Goal: Transaction & Acquisition: Book appointment/travel/reservation

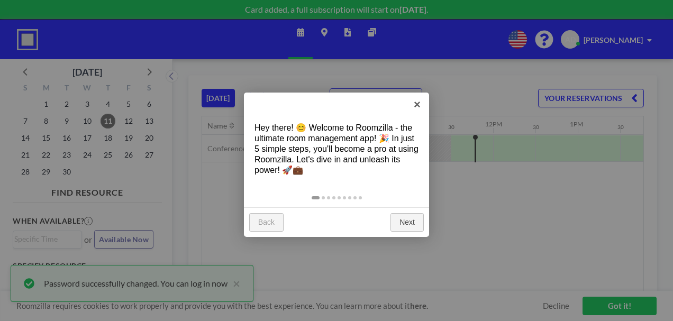
scroll to position [0, 931]
click at [405, 224] on link "Next" at bounding box center [406, 222] width 33 height 19
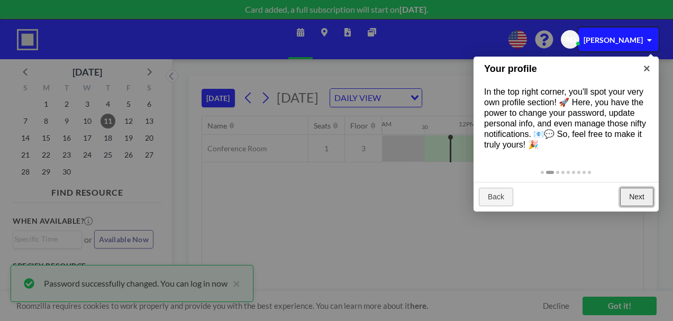
click at [638, 200] on link "Next" at bounding box center [636, 197] width 33 height 19
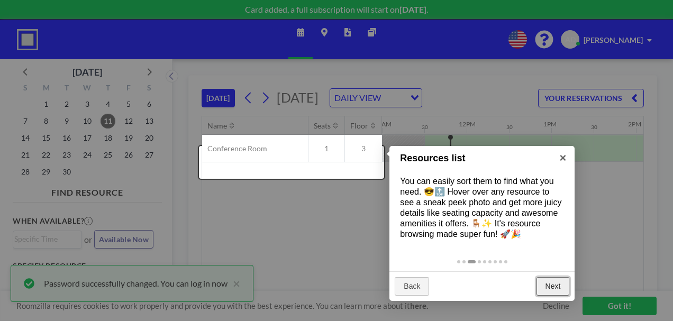
click at [557, 286] on link "Next" at bounding box center [552, 286] width 33 height 19
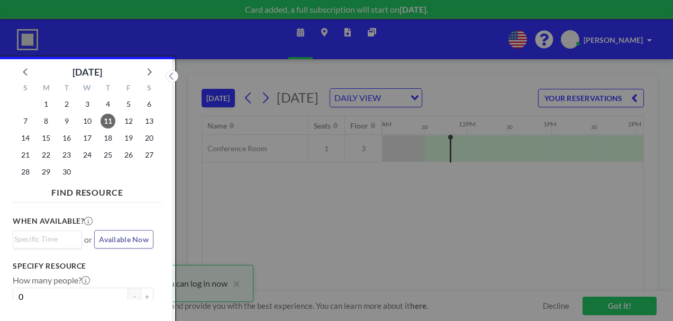
scroll to position [3, 0]
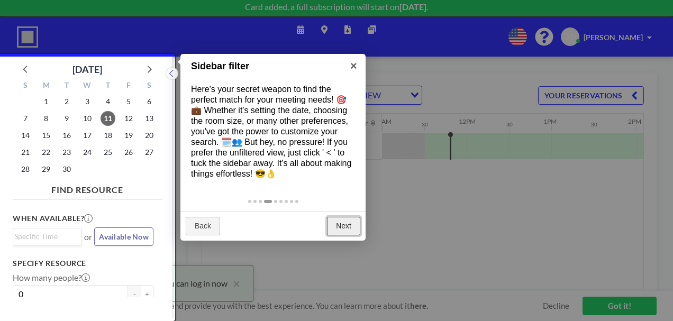
click at [343, 217] on link "Next" at bounding box center [343, 226] width 33 height 19
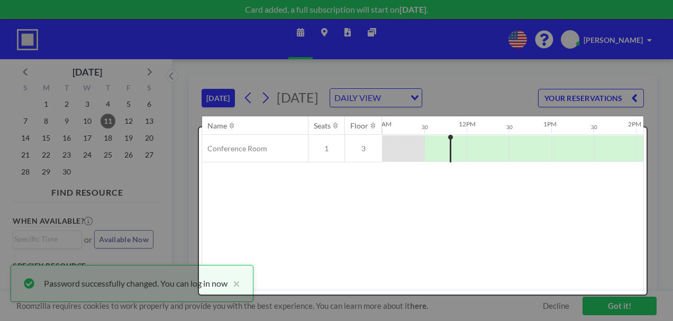
scroll to position [0, 0]
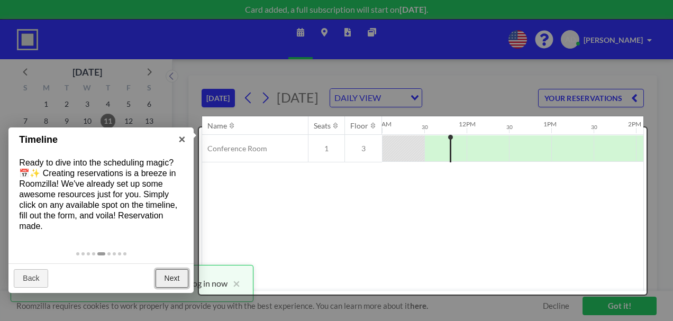
click at [171, 276] on link "Next" at bounding box center [172, 278] width 33 height 19
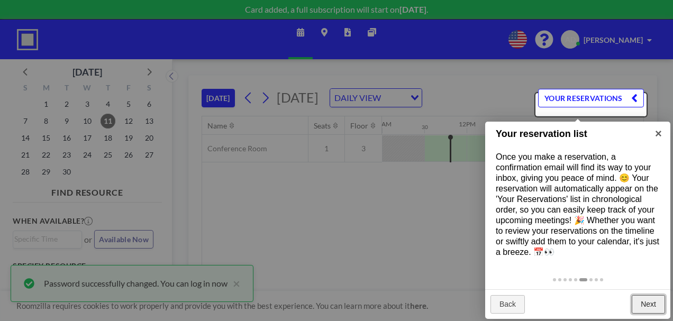
click at [640, 303] on link "Next" at bounding box center [648, 304] width 33 height 19
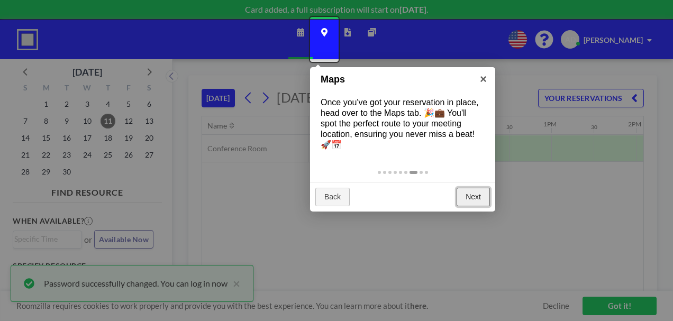
click at [464, 195] on link "Next" at bounding box center [472, 197] width 33 height 19
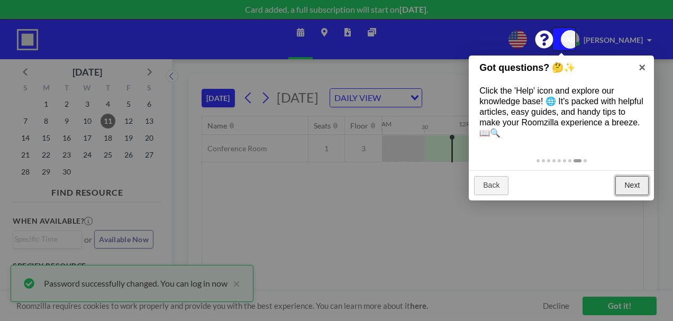
click at [629, 185] on link "Next" at bounding box center [631, 185] width 33 height 19
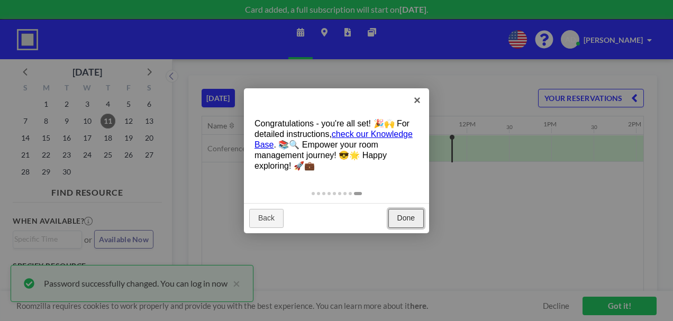
click at [409, 218] on link "Done" at bounding box center [405, 218] width 35 height 19
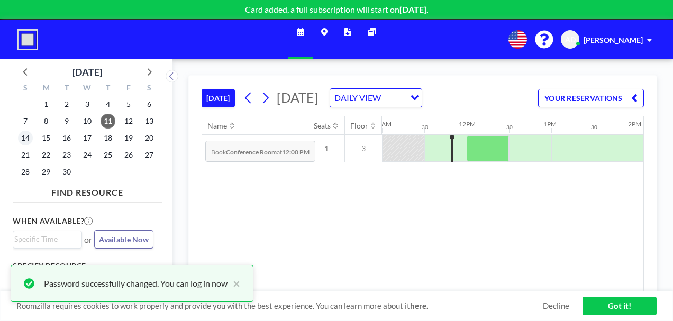
click at [181, 136] on div "TODAY Thursday, September 11, 2025 DAILY VIEW Loading... YOUR RESERVATIONS Name…" at bounding box center [422, 190] width 500 height 262
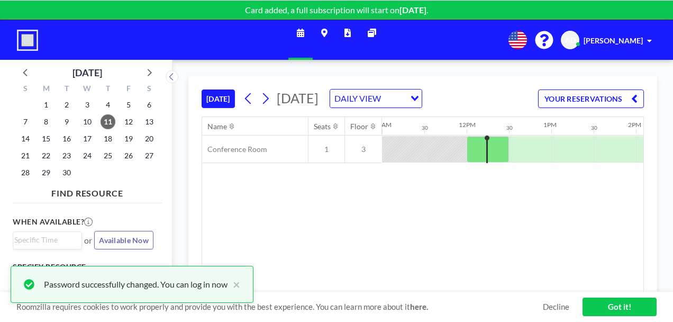
scroll to position [0, 931]
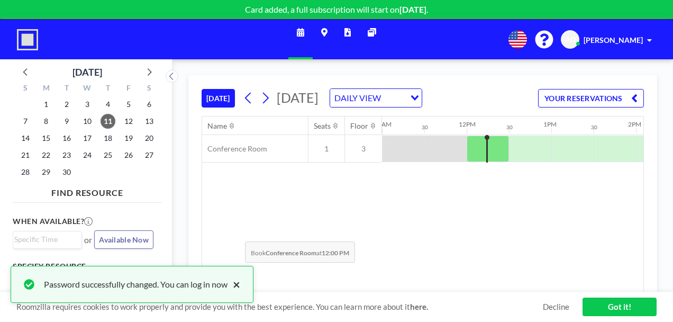
click at [236, 283] on button "×" at bounding box center [233, 284] width 13 height 13
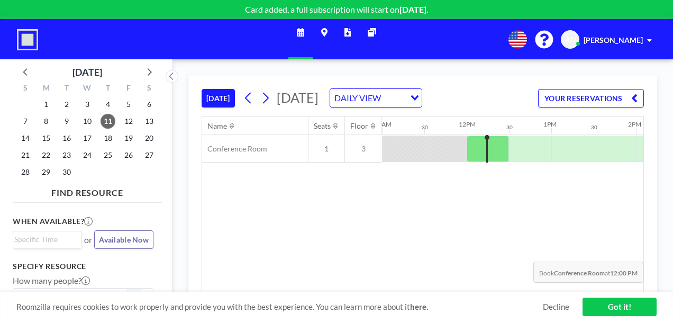
click at [615, 304] on link "Got it!" at bounding box center [619, 306] width 74 height 19
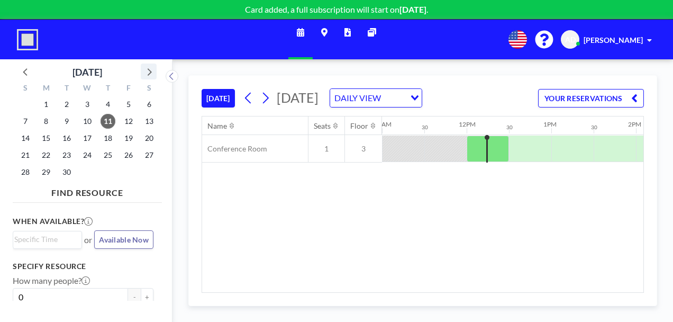
click at [152, 67] on icon at bounding box center [149, 72] width 14 height 14
click at [148, 68] on icon at bounding box center [149, 72] width 14 height 14
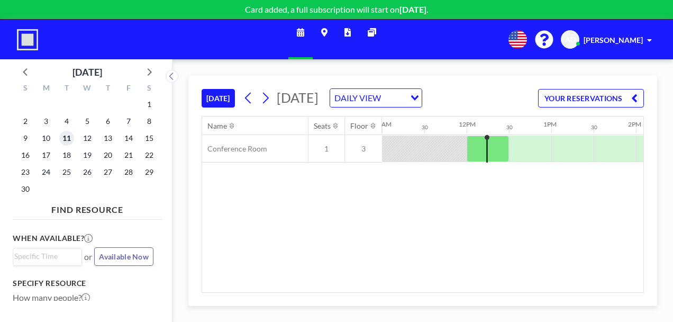
click at [66, 138] on span "11" at bounding box center [66, 138] width 15 height 15
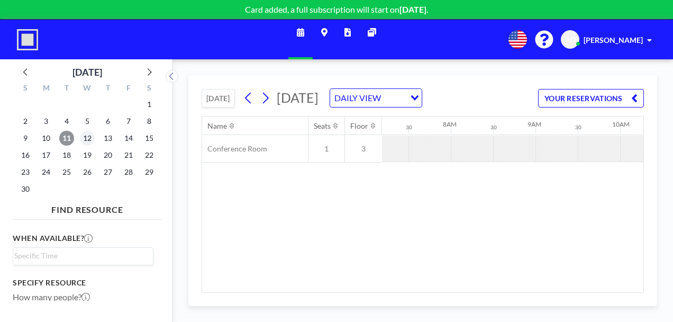
scroll to position [0, 635]
click at [87, 139] on span "12" at bounding box center [87, 138] width 15 height 15
click at [66, 136] on span "11" at bounding box center [66, 138] width 15 height 15
click at [418, 100] on icon "Search for option" at bounding box center [414, 97] width 7 height 5
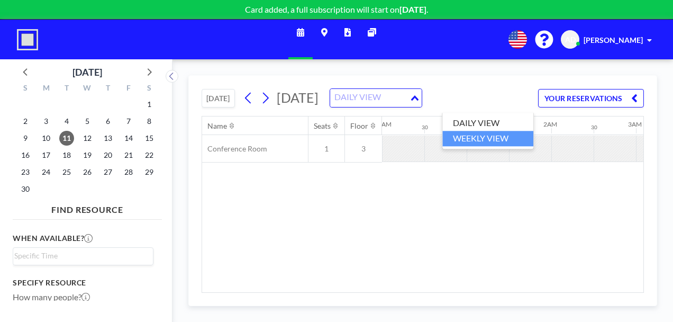
click at [488, 135] on li "WEEKLY VIEW" at bounding box center [487, 138] width 91 height 15
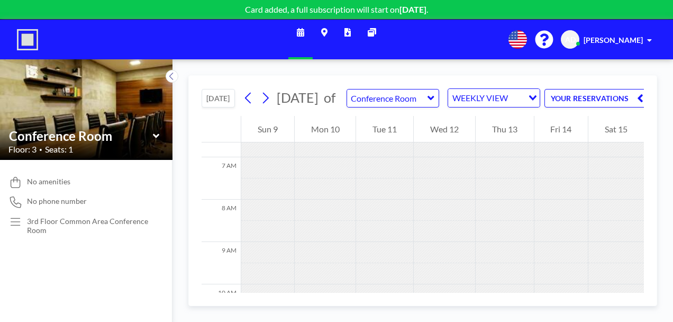
scroll to position [317, 0]
click at [395, 142] on div "Tue 11" at bounding box center [384, 129] width 57 height 26
click at [240, 45] on div "Schedule Maps Reports Other sites English Polski 日本語 Española AD Allison Dye" at bounding box center [336, 40] width 673 height 40
click at [154, 139] on icon at bounding box center [156, 136] width 7 height 11
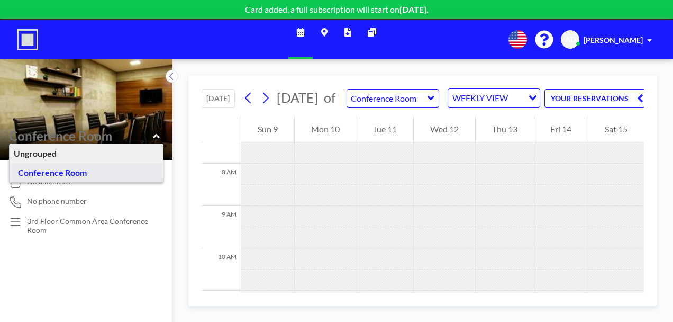
type input "Conference Room"
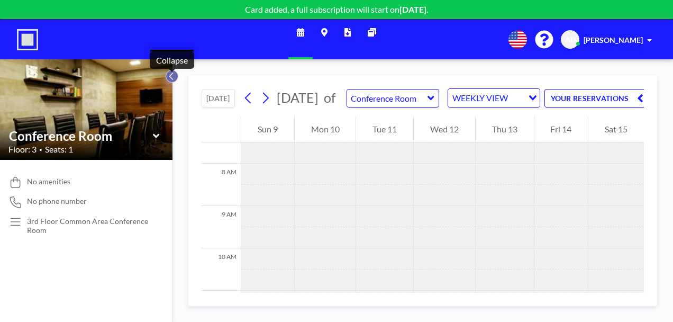
click at [170, 79] on icon at bounding box center [171, 76] width 7 height 11
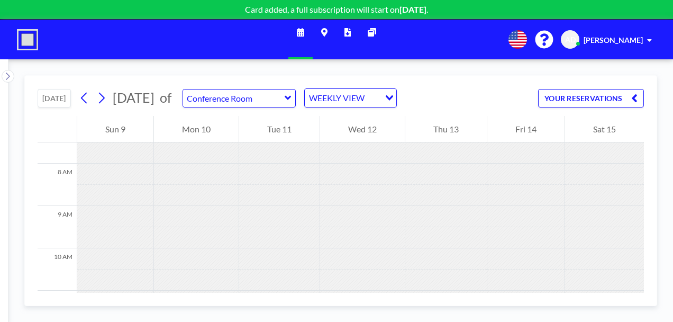
click at [630, 98] on button "YOUR RESERVATIONS" at bounding box center [591, 98] width 106 height 19
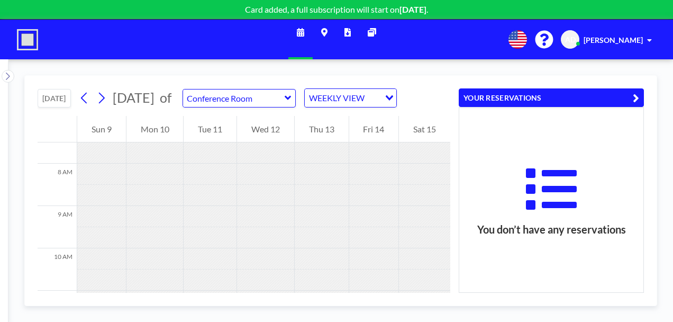
click at [631, 98] on button "YOUR RESERVATIONS" at bounding box center [551, 97] width 185 height 19
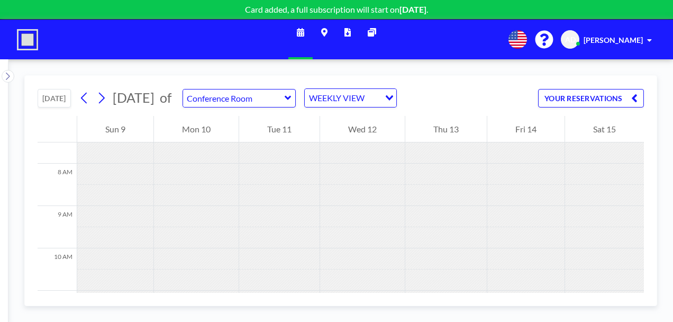
click at [33, 40] on img at bounding box center [27, 39] width 21 height 21
click at [5, 75] on icon at bounding box center [7, 76] width 7 height 11
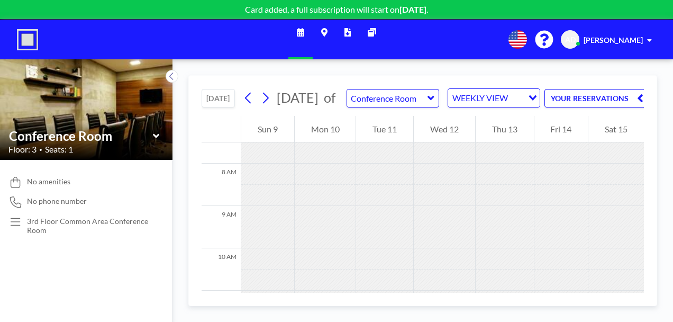
click at [166, 163] on div "No amenities No phone number 3rd Floor Common Area Conference Room" at bounding box center [86, 241] width 172 height 162
click at [28, 37] on img at bounding box center [27, 39] width 21 height 21
click at [575, 38] on span "AD" at bounding box center [570, 40] width 11 height 10
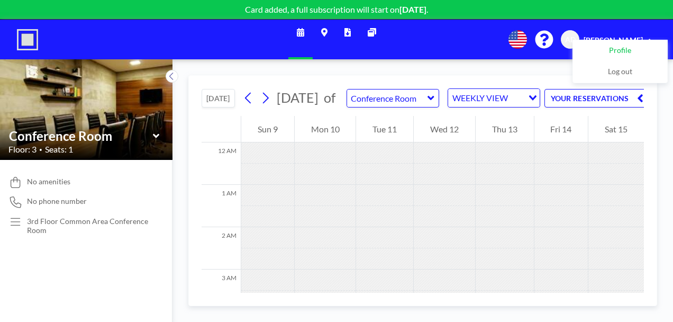
click at [616, 49] on span "Profile" at bounding box center [620, 50] width 22 height 11
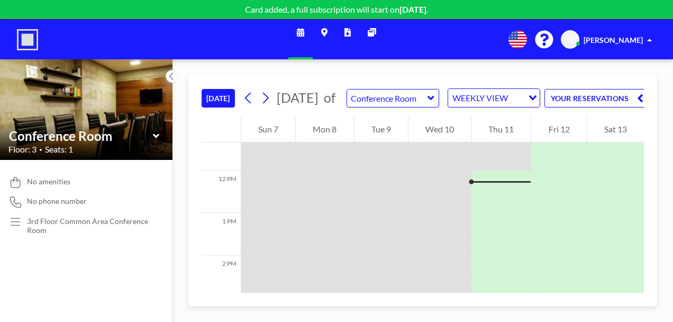
scroll to position [487, 0]
click at [498, 181] on div at bounding box center [500, 173] width 59 height 21
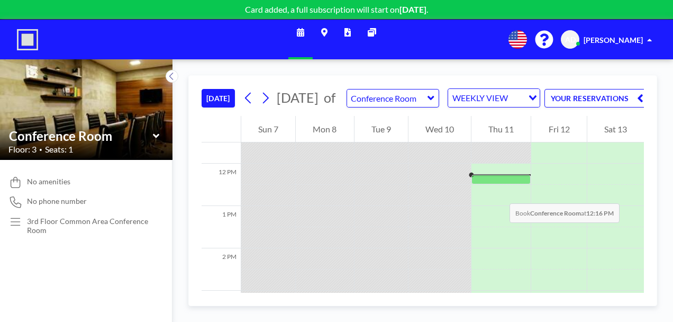
click at [499, 184] on div at bounding box center [500, 179] width 59 height 9
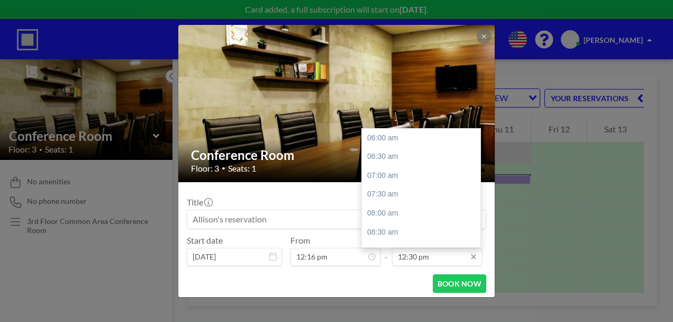
scroll to position [244, 0]
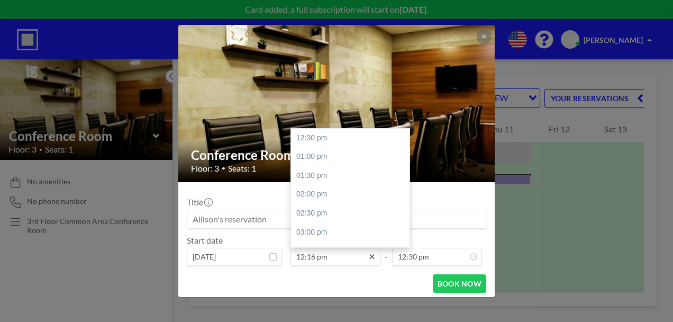
click at [368, 253] on icon at bounding box center [372, 256] width 8 height 8
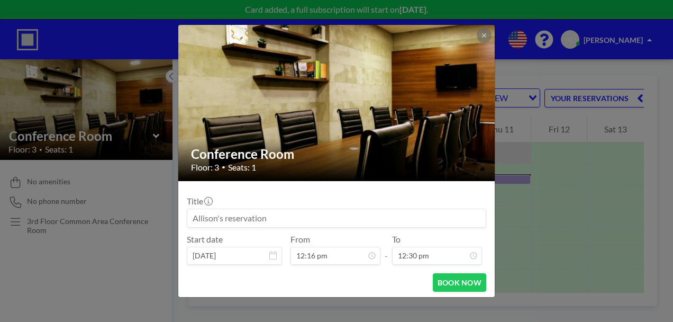
scroll to position [2, 0]
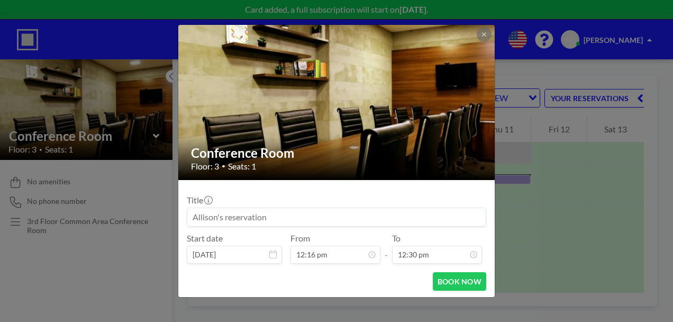
click at [323, 279] on div "BOOK NOW" at bounding box center [336, 281] width 299 height 19
click at [481, 37] on button at bounding box center [484, 34] width 15 height 15
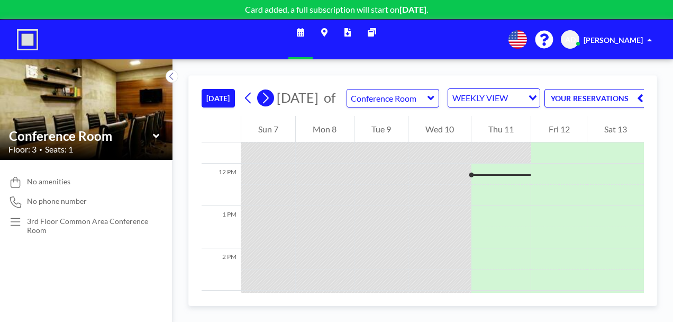
click at [270, 106] on icon at bounding box center [265, 98] width 10 height 16
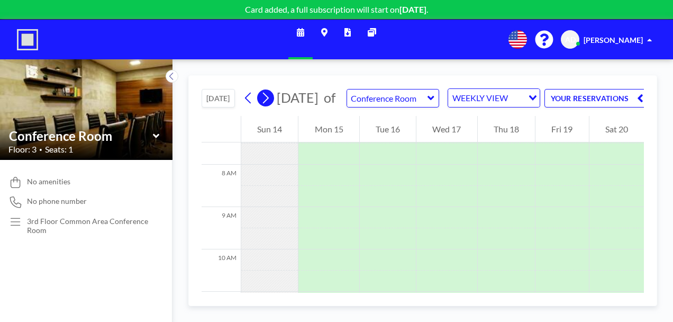
scroll to position [317, 0]
click at [270, 106] on icon at bounding box center [265, 98] width 10 height 16
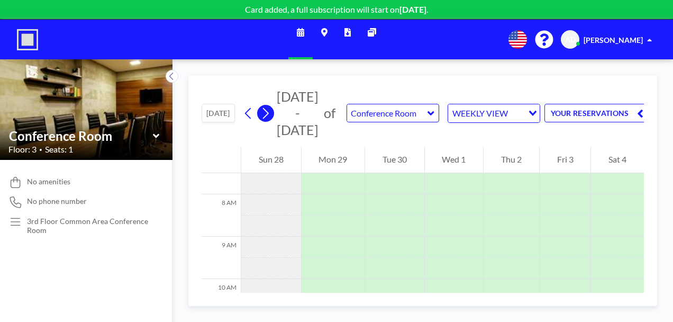
click at [270, 106] on icon at bounding box center [265, 113] width 10 height 16
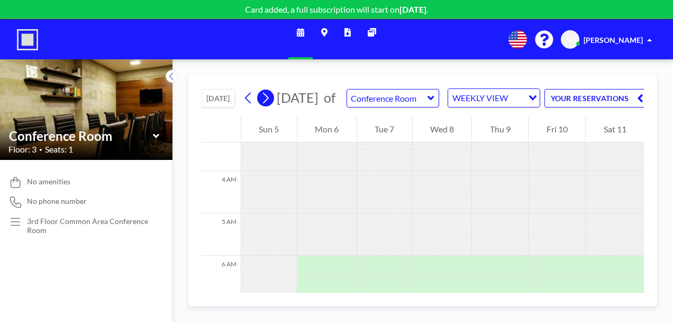
scroll to position [314, 0]
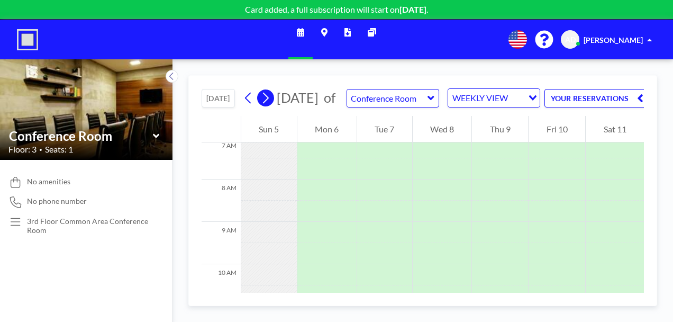
click at [270, 106] on icon at bounding box center [265, 98] width 10 height 16
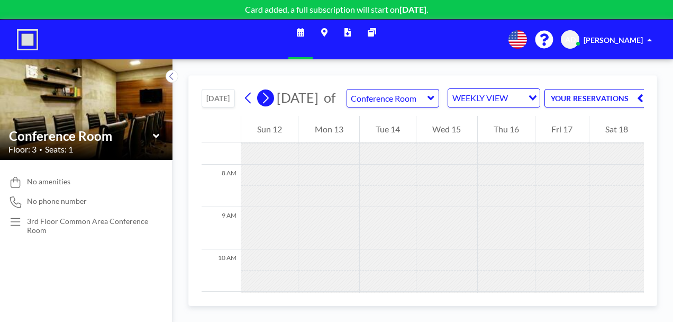
scroll to position [317, 0]
click at [270, 106] on icon at bounding box center [265, 98] width 10 height 16
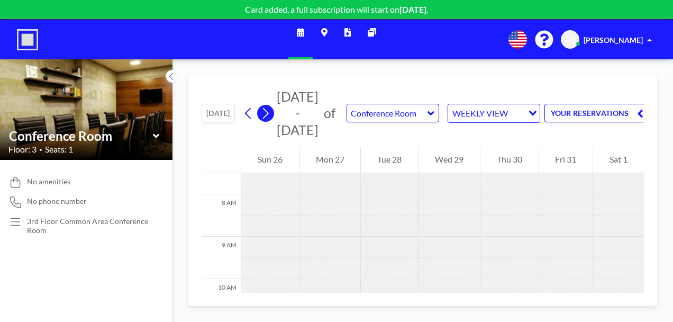
click at [270, 106] on icon at bounding box center [265, 113] width 10 height 16
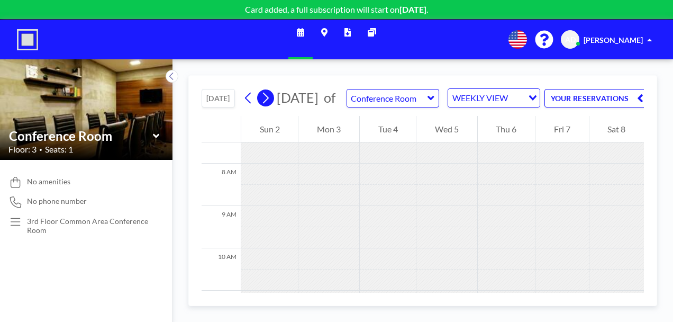
click at [270, 106] on icon at bounding box center [265, 98] width 10 height 16
click at [387, 163] on div at bounding box center [384, 152] width 57 height 21
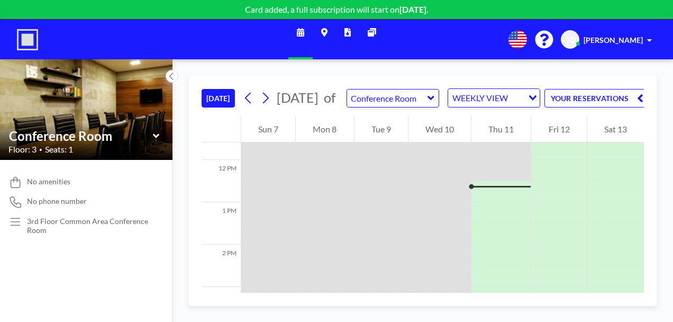
scroll to position [508, 0]
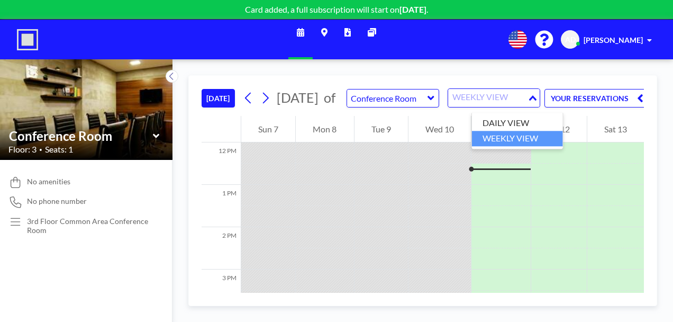
click at [539, 100] on div "Loading..." at bounding box center [533, 97] width 12 height 16
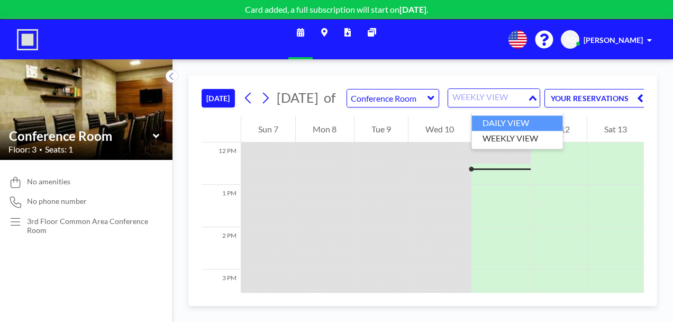
click at [536, 116] on li "DAILY VIEW" at bounding box center [517, 122] width 91 height 15
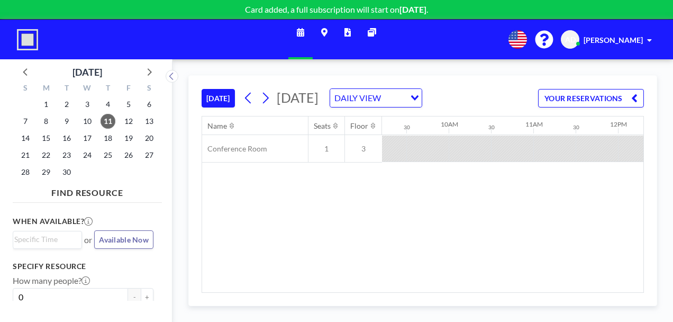
scroll to position [0, 1016]
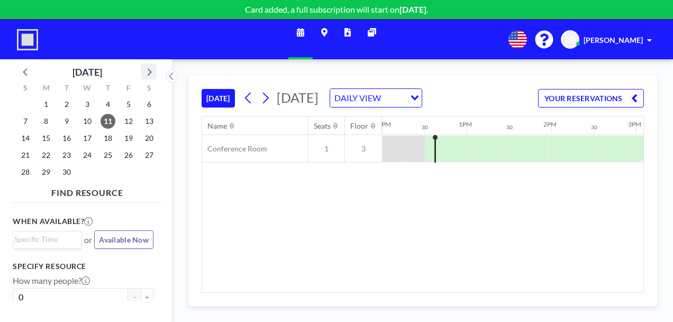
click at [148, 74] on icon at bounding box center [149, 72] width 14 height 14
click at [147, 74] on icon at bounding box center [149, 72] width 14 height 14
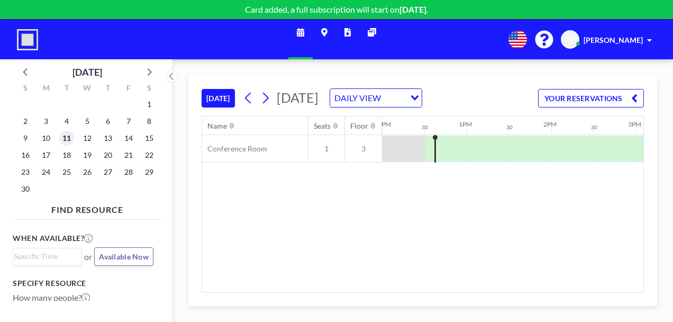
click at [68, 139] on span "11" at bounding box center [66, 138] width 15 height 15
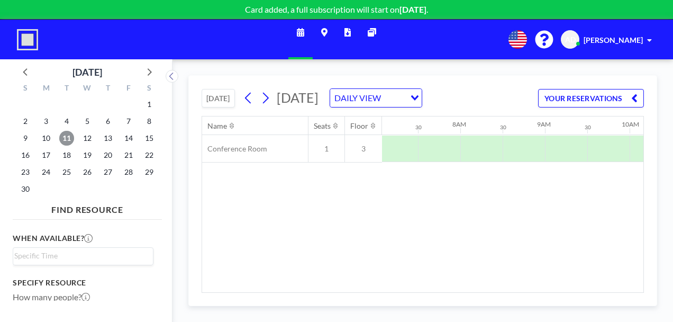
scroll to position [0, 635]
click at [88, 255] on input "Search for option" at bounding box center [80, 256] width 133 height 13
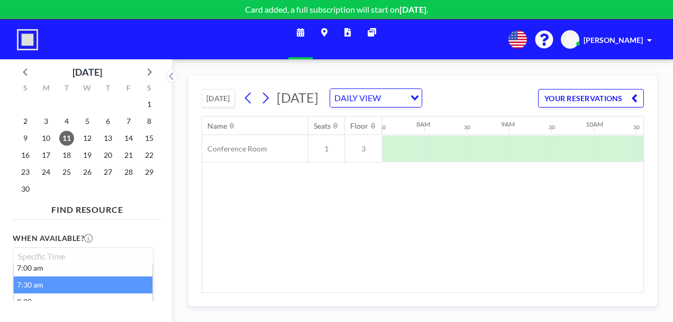
scroll to position [36, 0]
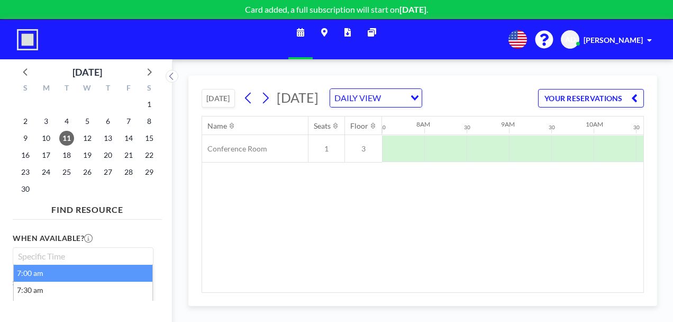
click at [69, 268] on li "7:00 am" at bounding box center [83, 272] width 139 height 17
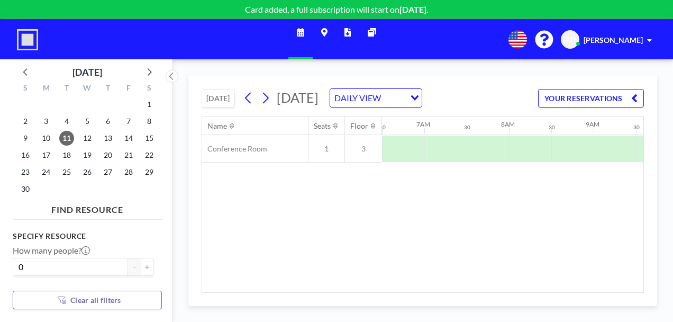
scroll to position [106, 0]
click at [59, 250] on input "0" at bounding box center [70, 250] width 115 height 18
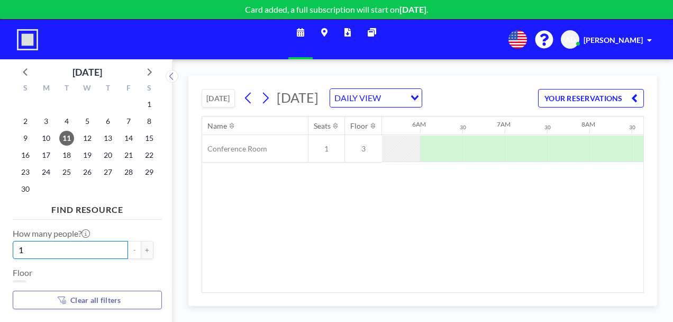
scroll to position [0, 550]
click at [35, 245] on input "1" at bounding box center [70, 250] width 115 height 18
click at [80, 251] on input "1" at bounding box center [70, 250] width 115 height 18
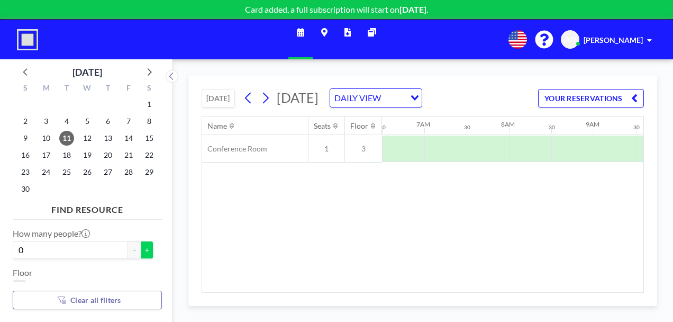
click at [145, 249] on button "+" at bounding box center [147, 250] width 13 height 18
type input "1"
click at [63, 272] on input "Search for option" at bounding box center [80, 270] width 133 height 14
type input "TC Energy"
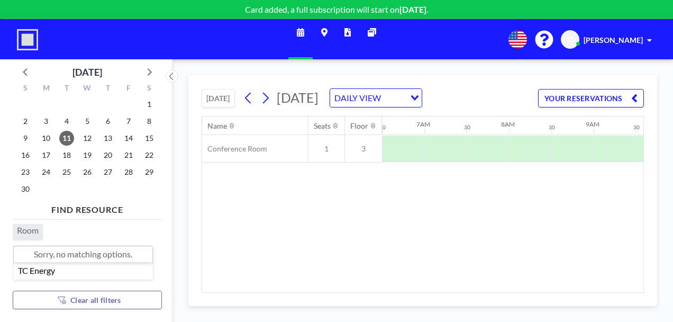
click at [134, 273] on input "TC Energy" at bounding box center [80, 270] width 133 height 14
drag, startPoint x: 79, startPoint y: 273, endPoint x: -12, endPoint y: 267, distance: 91.7
click at [0, 267] on html "Card added, a full subscription will start on [DATE] . Schedule Maps Reports Ot…" at bounding box center [336, 161] width 673 height 322
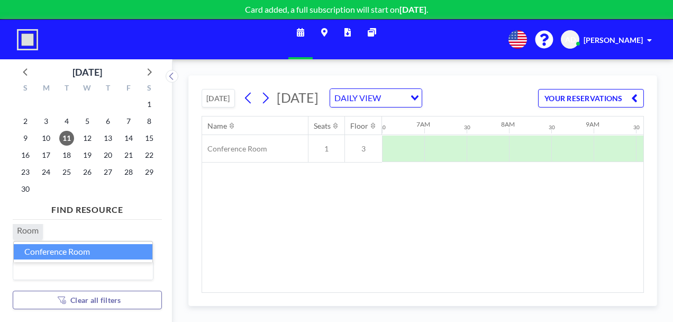
click at [106, 256] on li "Conference Room" at bounding box center [83, 251] width 139 height 15
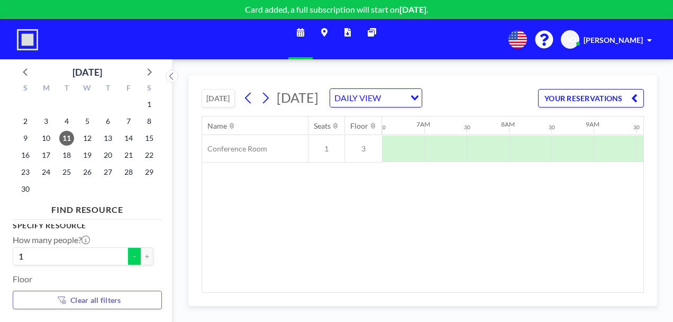
scroll to position [47, 0]
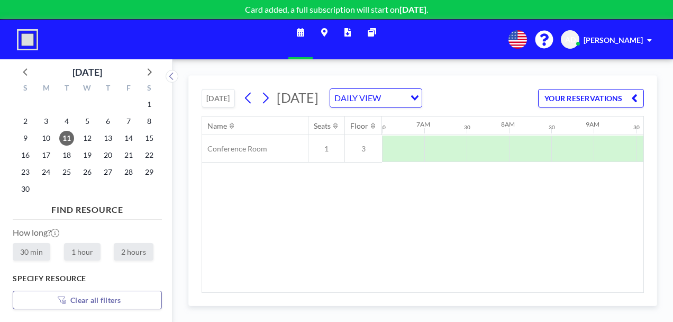
click at [133, 256] on label "2 hours" at bounding box center [134, 251] width 40 height 17
radio input "true"
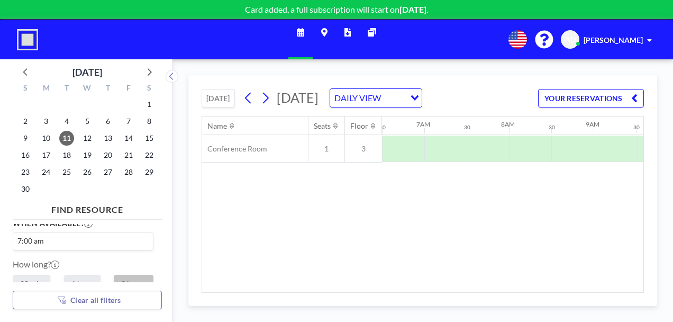
scroll to position [0, 0]
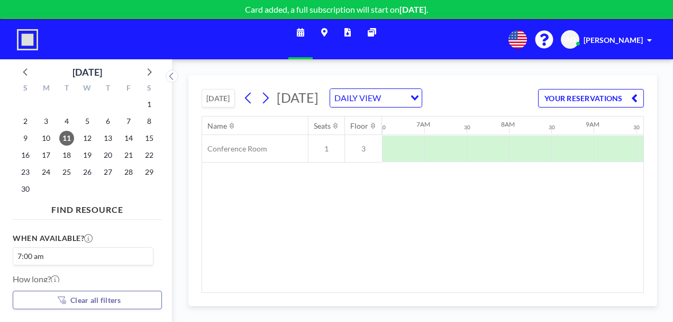
click at [73, 260] on input "Search for option" at bounding box center [97, 256] width 100 height 13
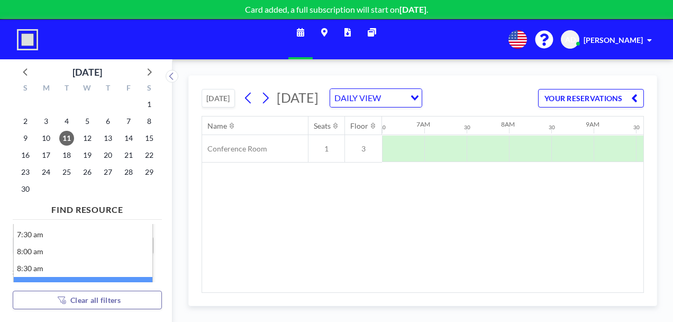
scroll to position [55, 0]
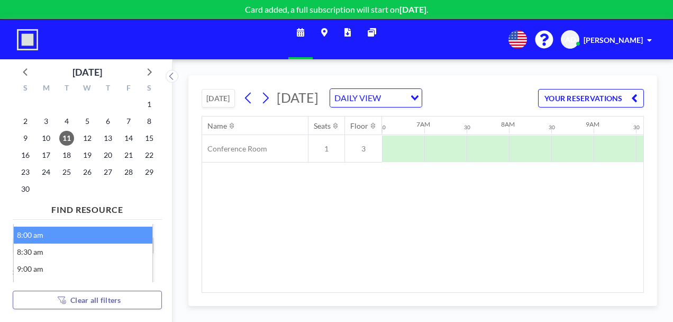
click at [75, 235] on li "8:00 am" at bounding box center [83, 234] width 139 height 17
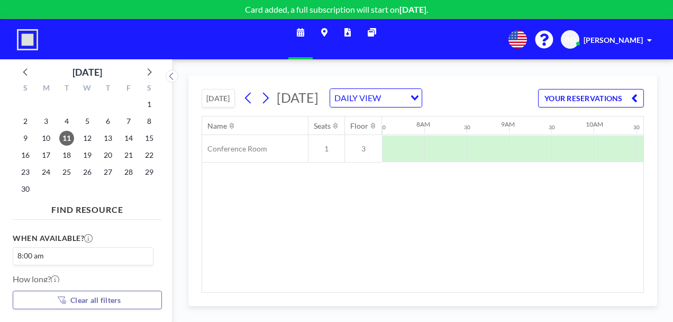
scroll to position [0, 0]
click at [87, 257] on input "Search for option" at bounding box center [97, 256] width 100 height 13
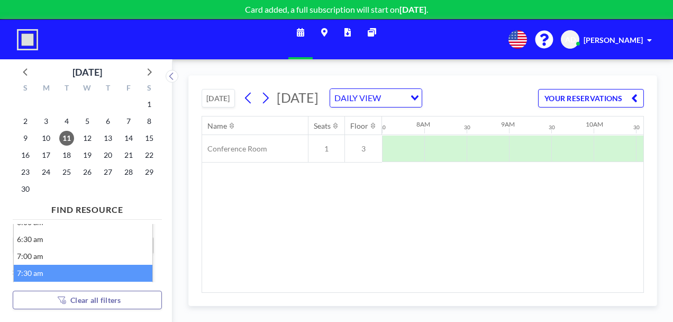
click at [78, 274] on li "7:30 am" at bounding box center [83, 272] width 139 height 17
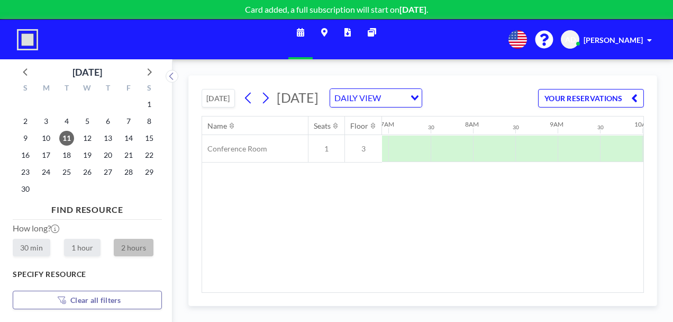
scroll to position [0, 592]
click at [153, 266] on div "When available? 7:30 am Loading... How long? 30 min 1 hour 2 hours Specify reso…" at bounding box center [87, 253] width 149 height 58
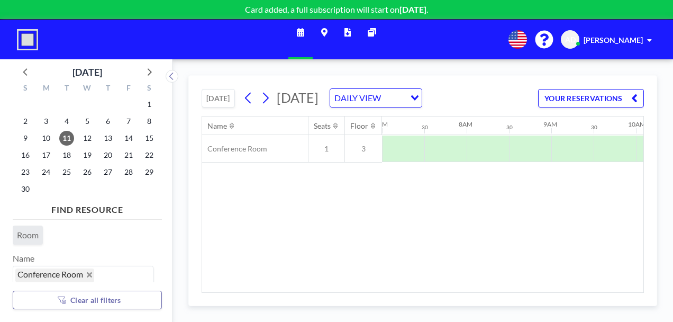
scroll to position [205, 0]
click at [31, 38] on img at bounding box center [27, 39] width 21 height 21
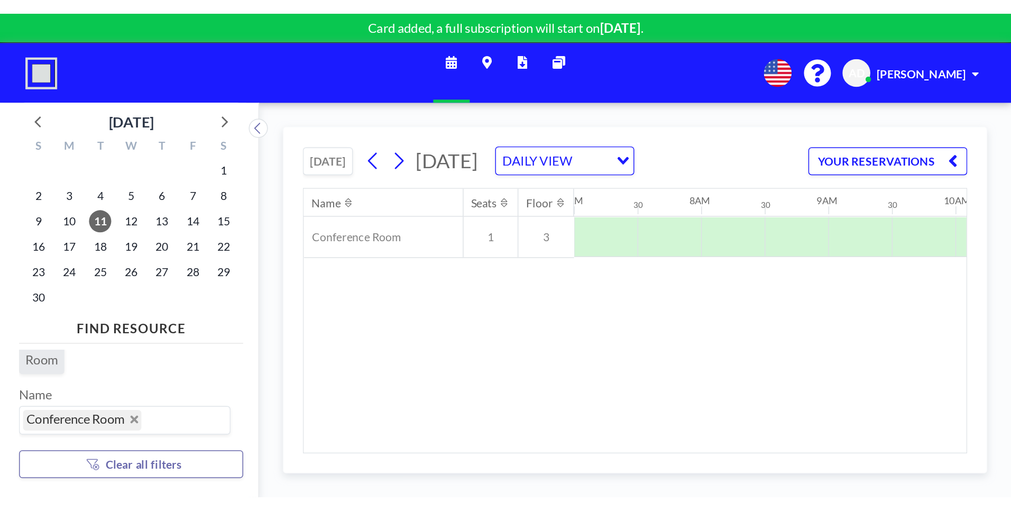
scroll to position [18, 0]
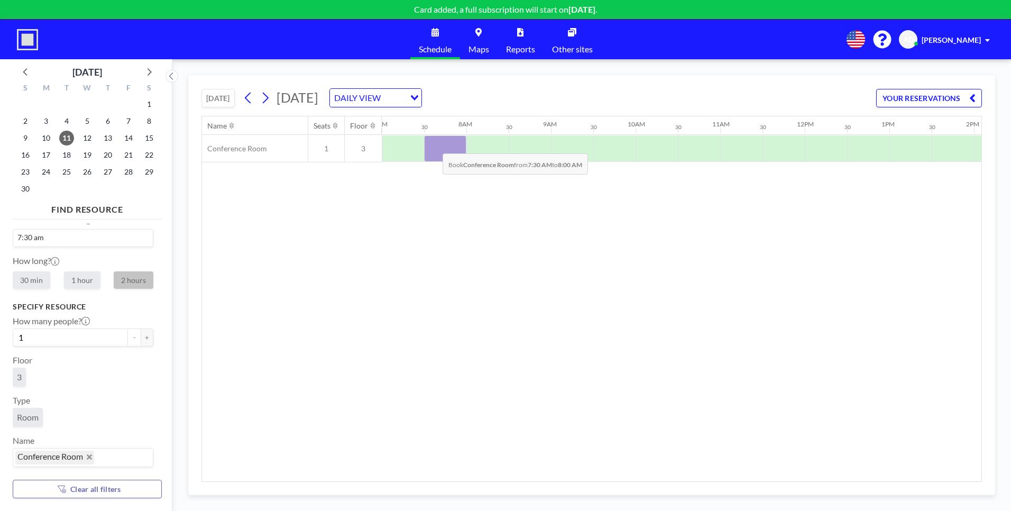
click at [434, 145] on div at bounding box center [445, 148] width 42 height 26
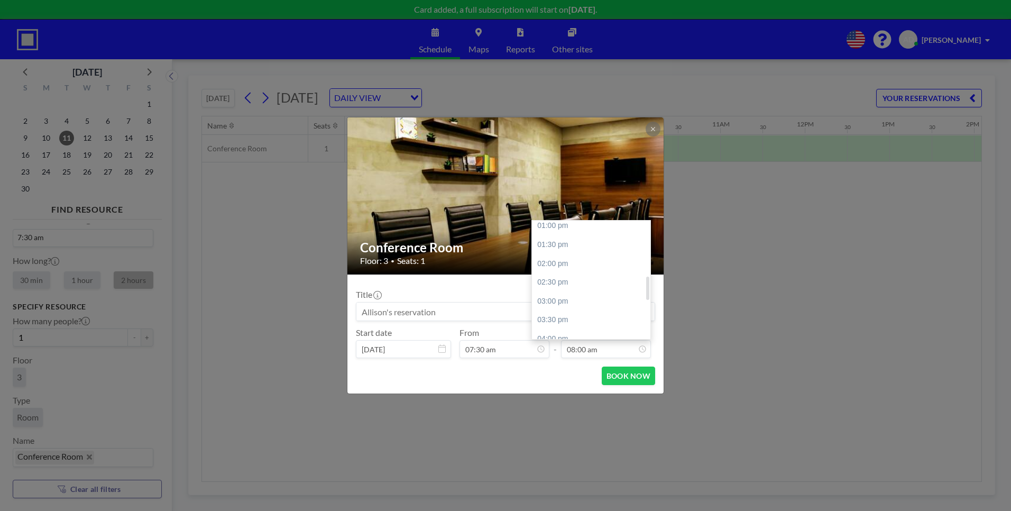
scroll to position [287, 0]
click at [589, 319] on div "04:00 pm" at bounding box center [594, 319] width 124 height 19
type input "04:00 pm"
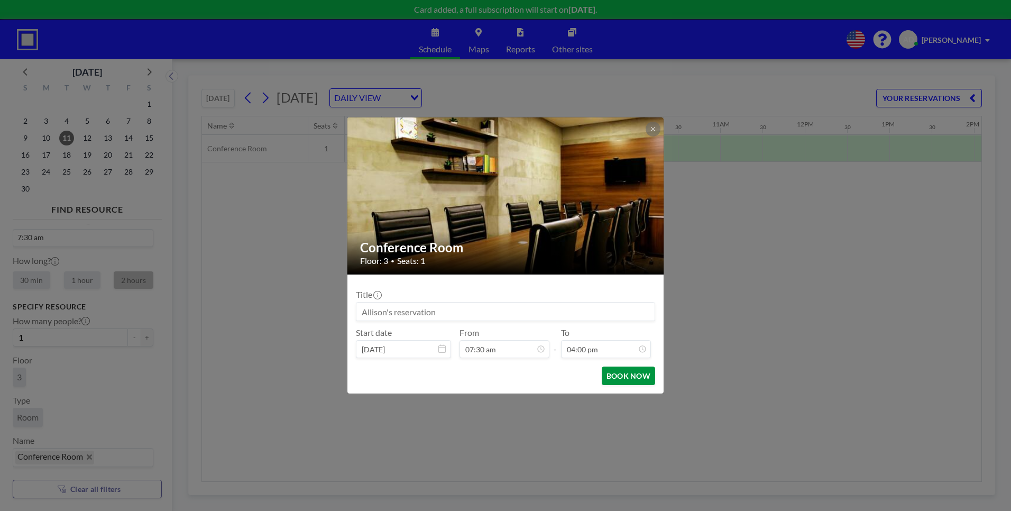
scroll to position [57, 0]
click at [617, 321] on button "BOOK NOW" at bounding box center [628, 376] width 53 height 19
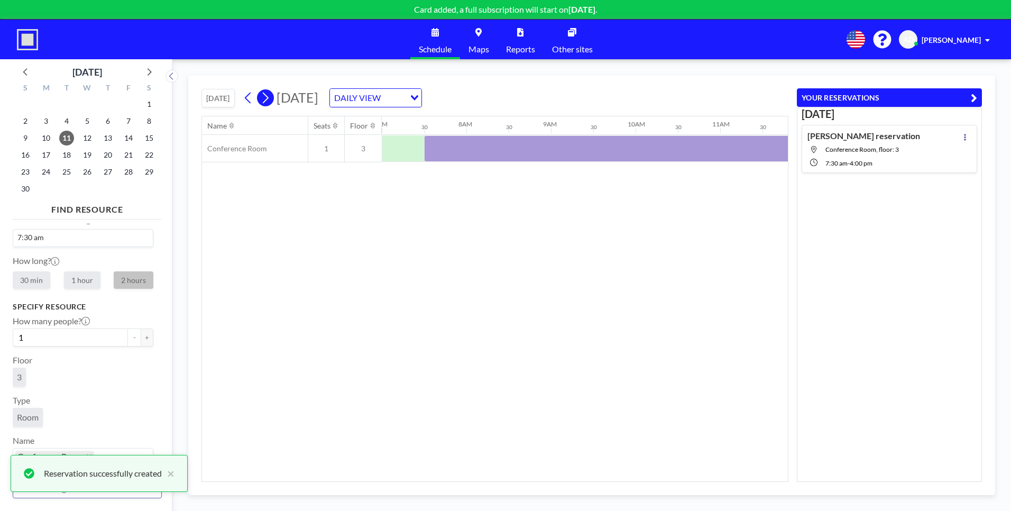
click at [269, 98] on icon at bounding box center [265, 98] width 10 height 16
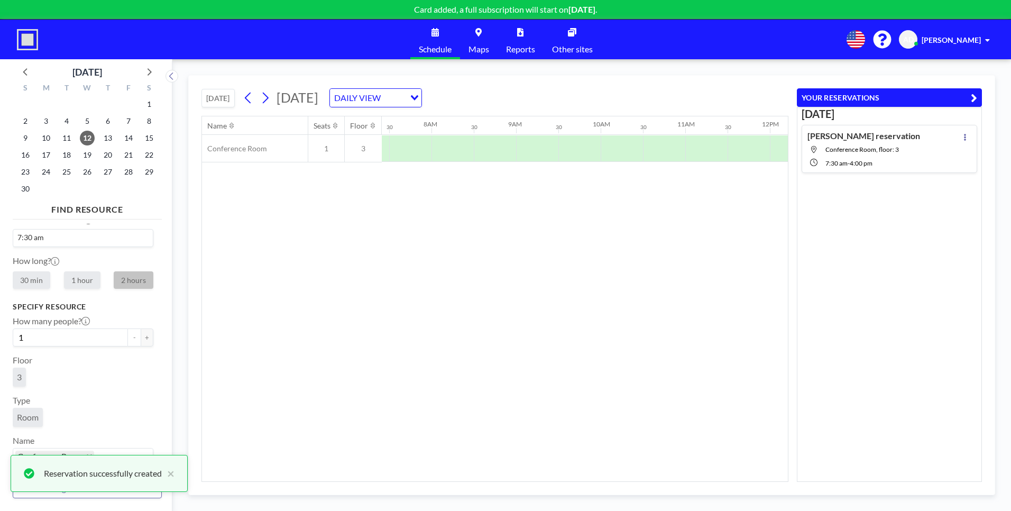
scroll to position [0, 635]
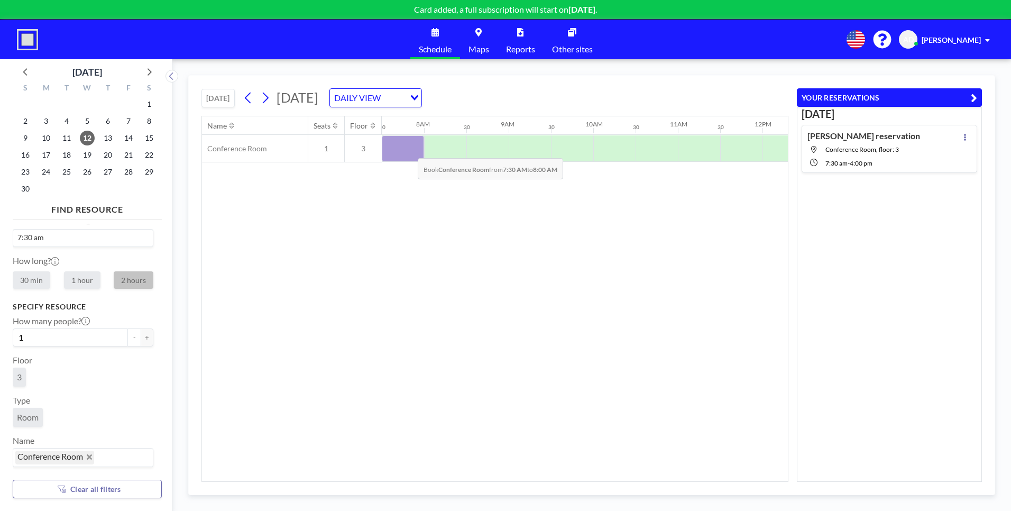
click at [409, 150] on div at bounding box center [403, 148] width 42 height 26
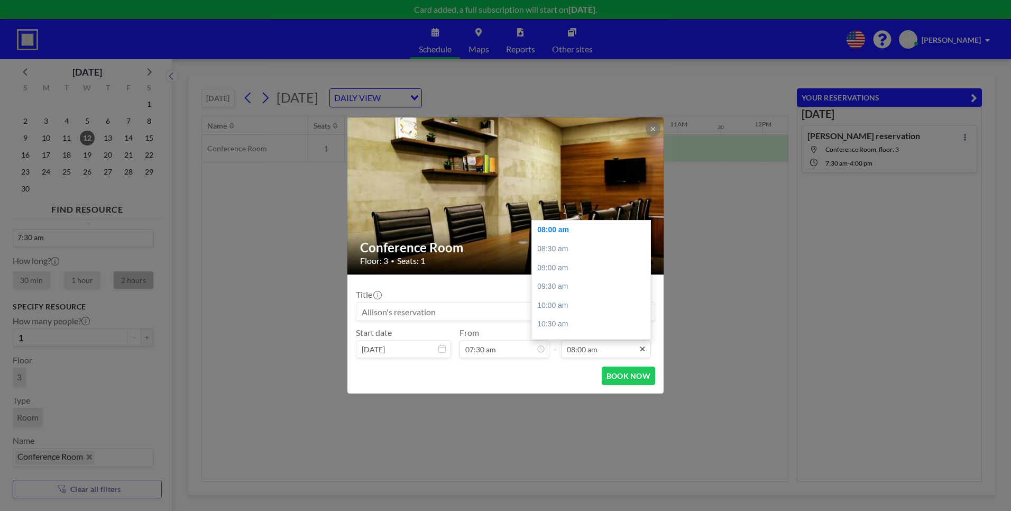
click at [646, 321] on icon at bounding box center [642, 349] width 8 height 8
click at [598, 314] on div "04:00 pm" at bounding box center [594, 319] width 124 height 19
type input "04:00 pm"
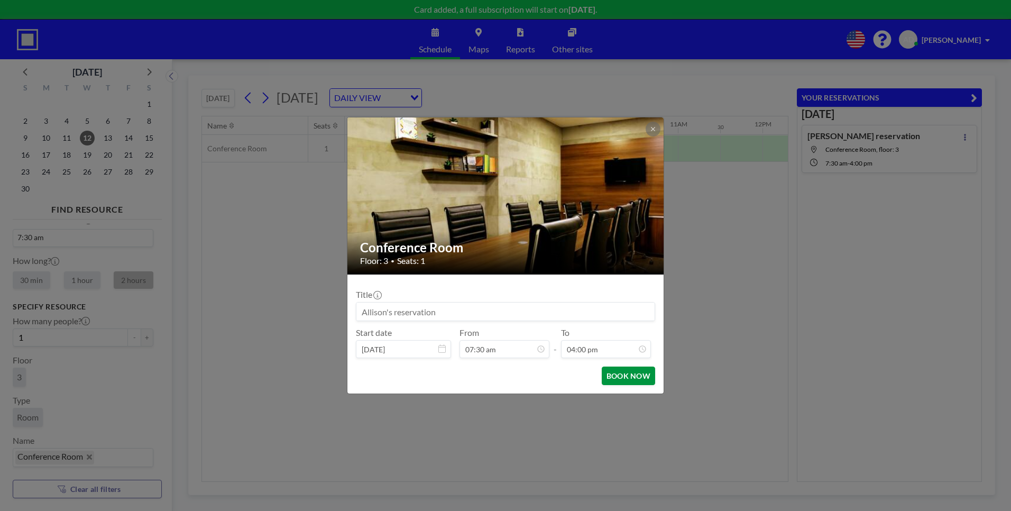
click at [619, 321] on button "BOOK NOW" at bounding box center [628, 376] width 53 height 19
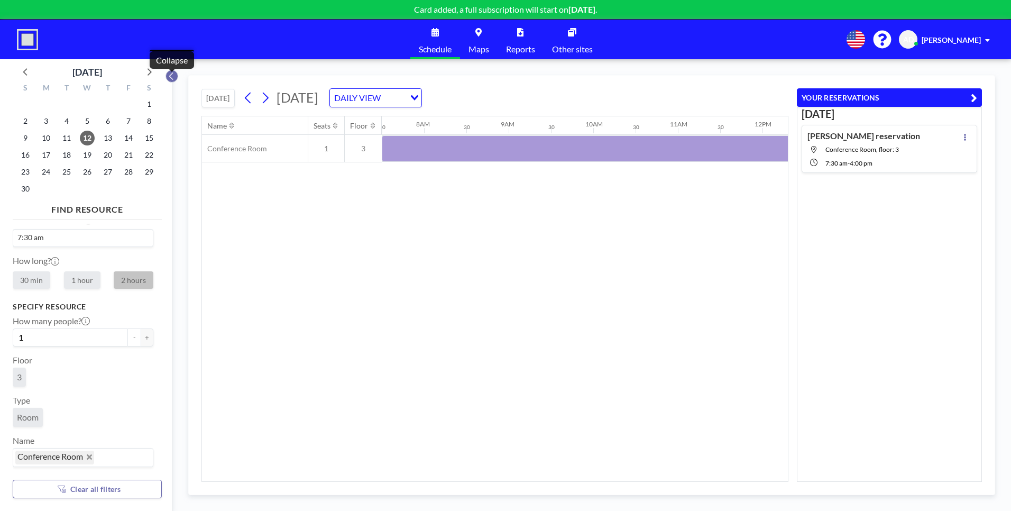
click at [174, 77] on icon at bounding box center [171, 76] width 7 height 11
